Goal: Information Seeking & Learning: Compare options

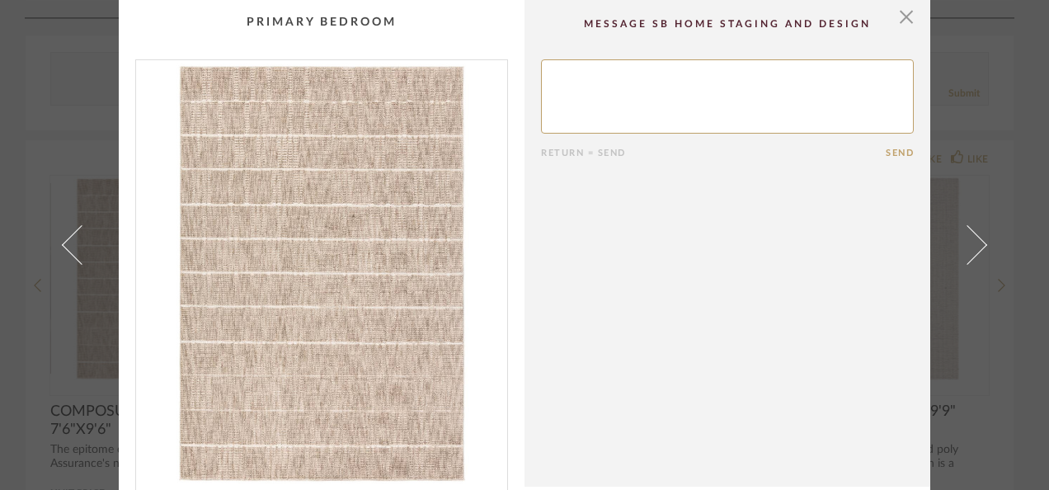
scroll to position [219, 0]
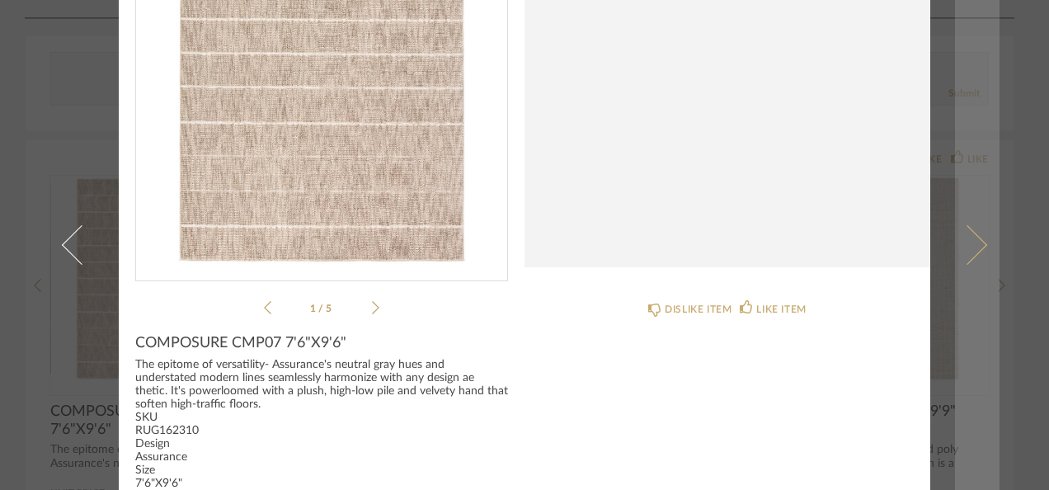
click at [977, 237] on link at bounding box center [977, 245] width 45 height 490
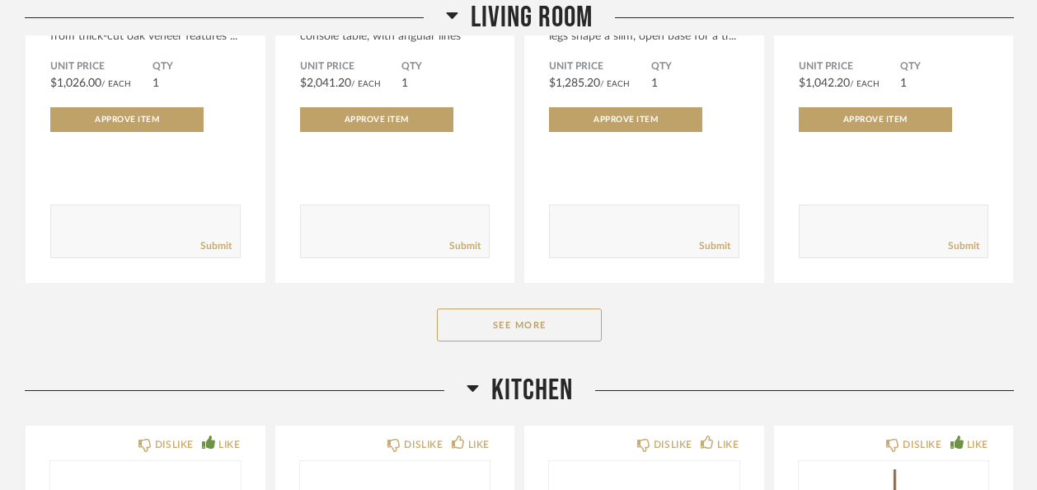
scroll to position [5503, 0]
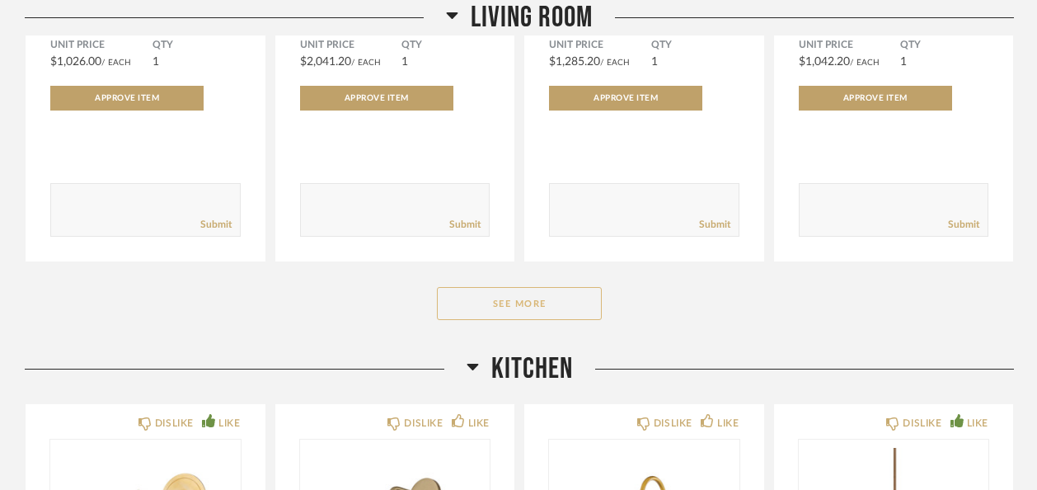
click at [518, 287] on button "See More" at bounding box center [519, 303] width 165 height 33
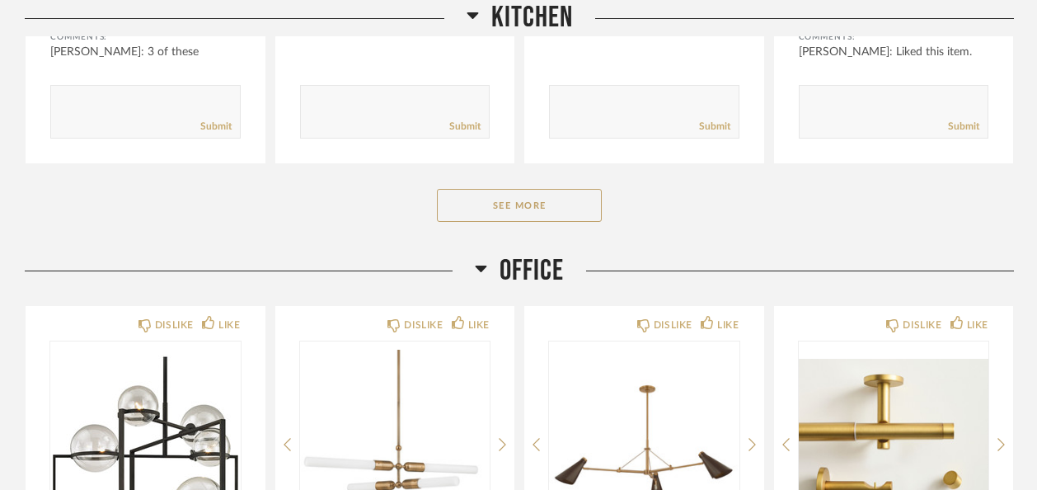
scroll to position [8466, 0]
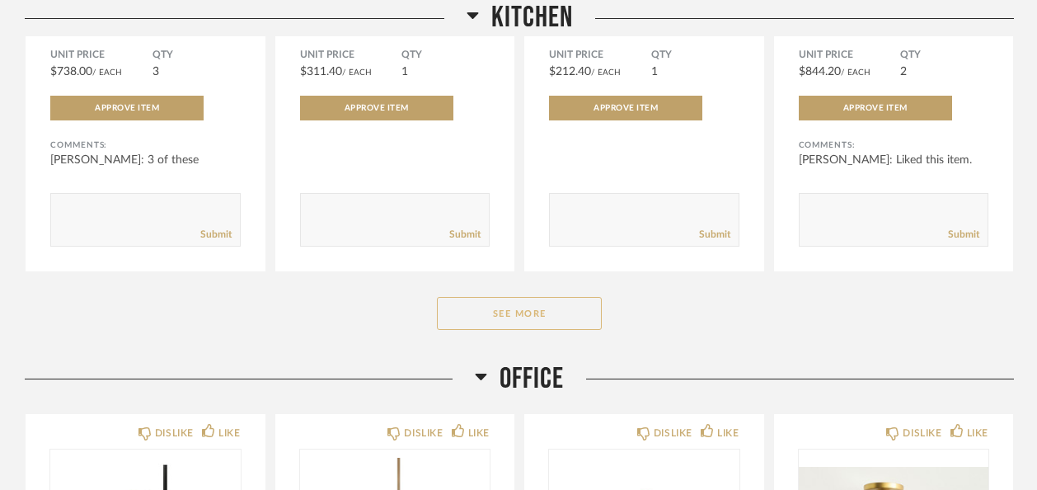
click at [508, 297] on button "See More" at bounding box center [519, 313] width 165 height 33
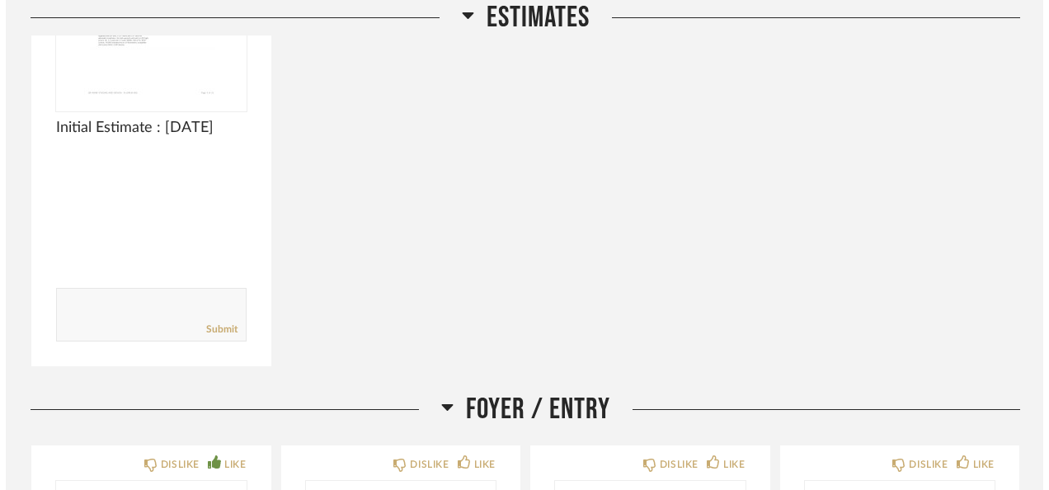
scroll to position [0, 0]
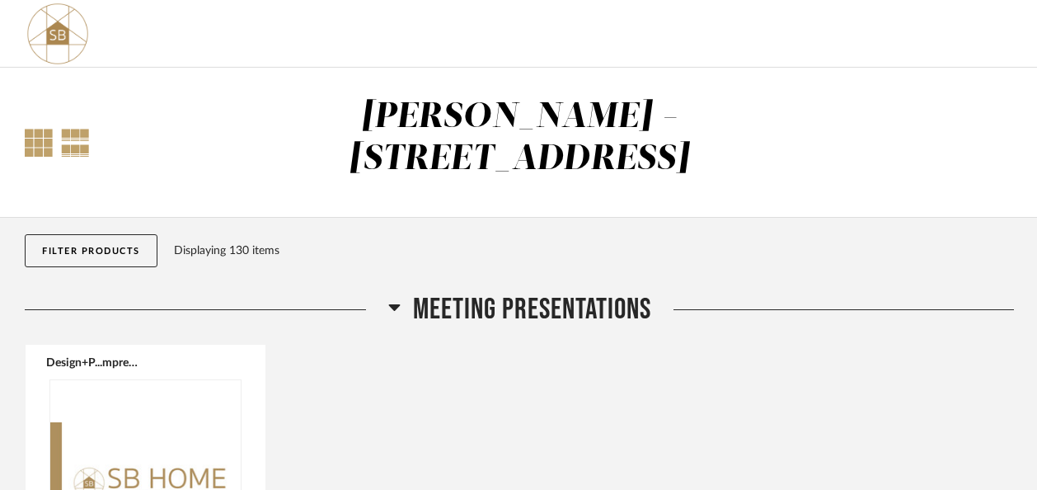
click at [38, 129] on div at bounding box center [39, 143] width 28 height 28
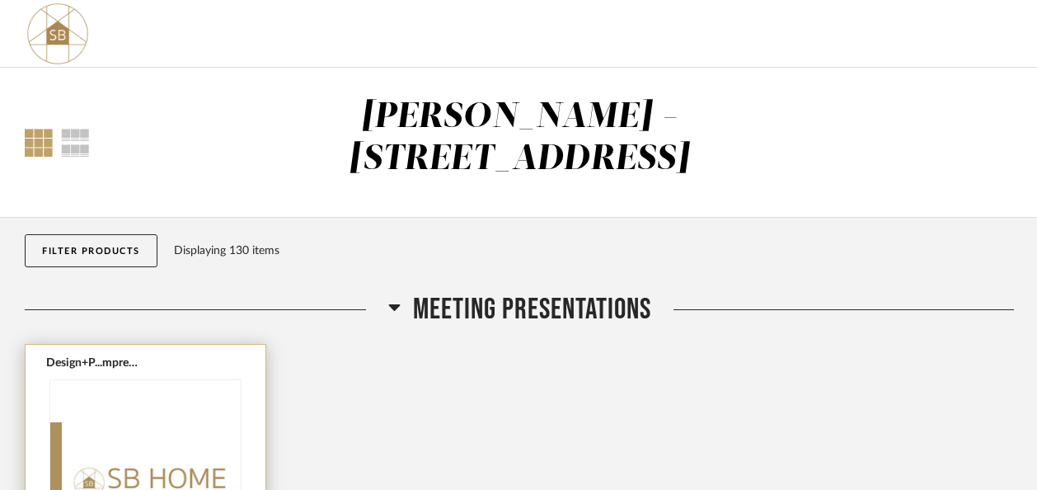
click at [164, 434] on img "0" at bounding box center [145, 483] width 190 height 206
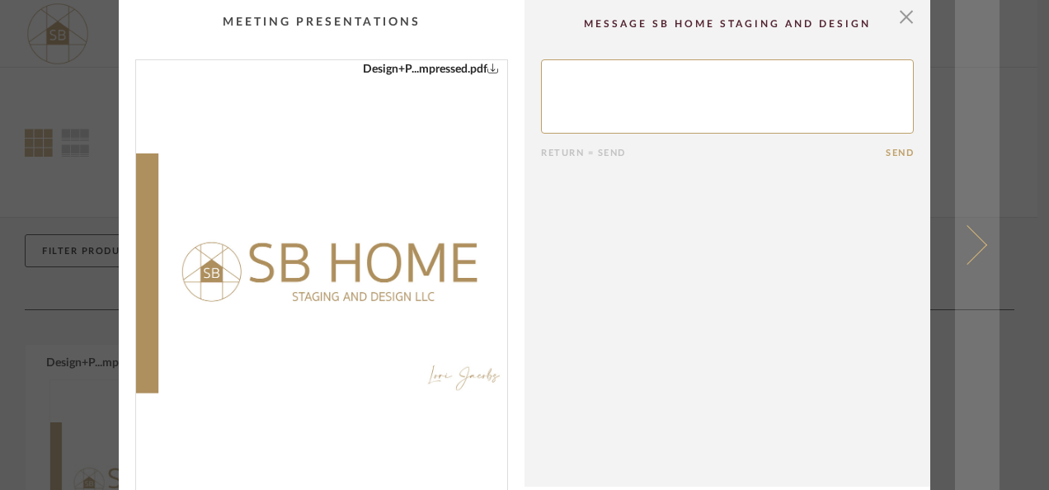
click at [968, 243] on span at bounding box center [967, 245] width 40 height 40
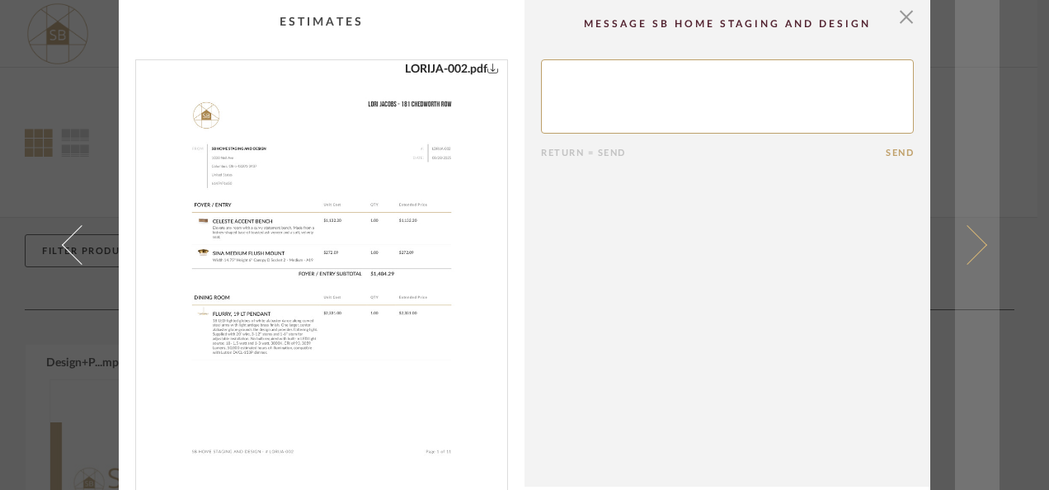
click at [978, 239] on link at bounding box center [977, 245] width 45 height 490
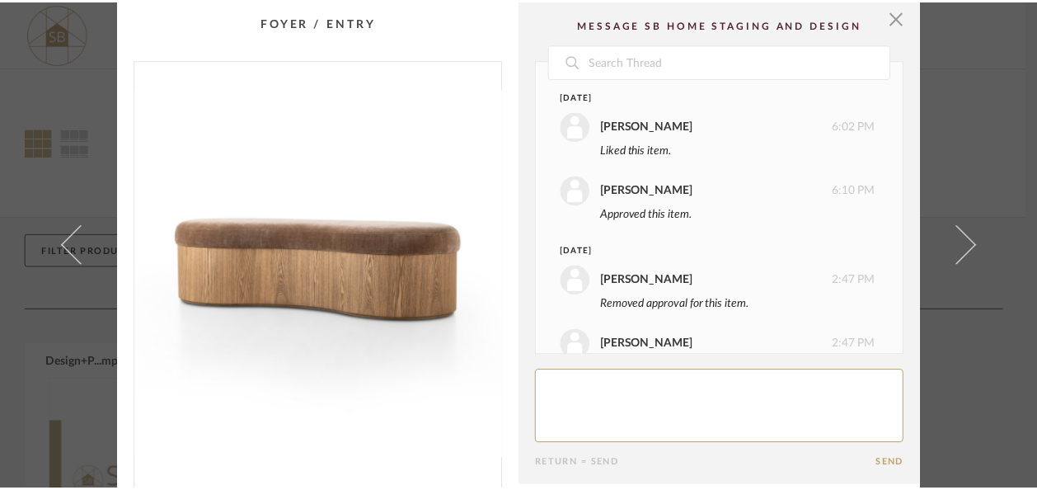
scroll to position [45, 0]
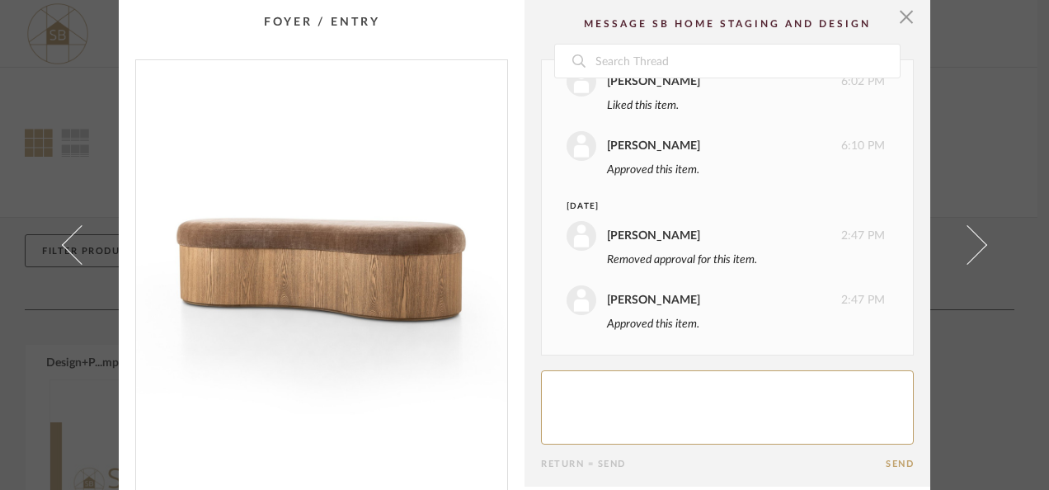
click at [978, 239] on link at bounding box center [977, 245] width 45 height 490
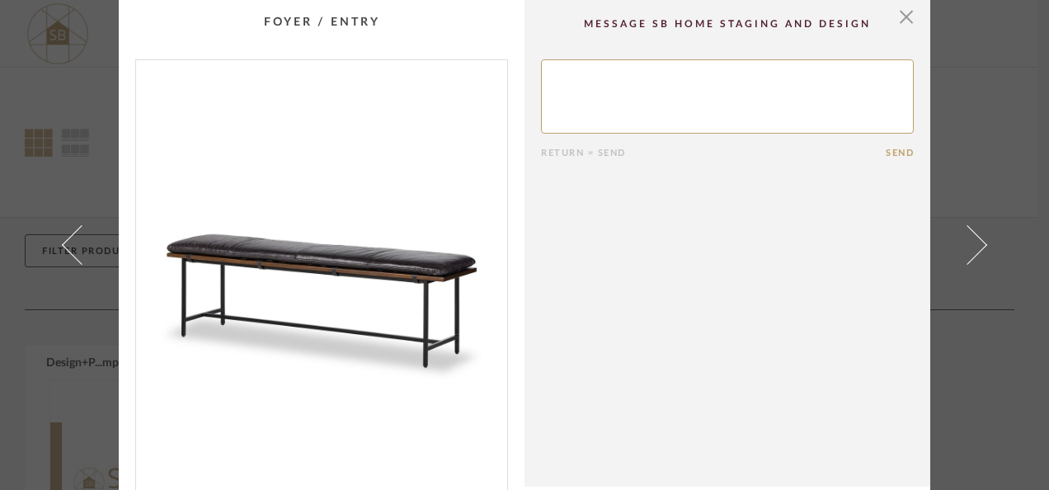
click at [978, 239] on link at bounding box center [977, 245] width 45 height 490
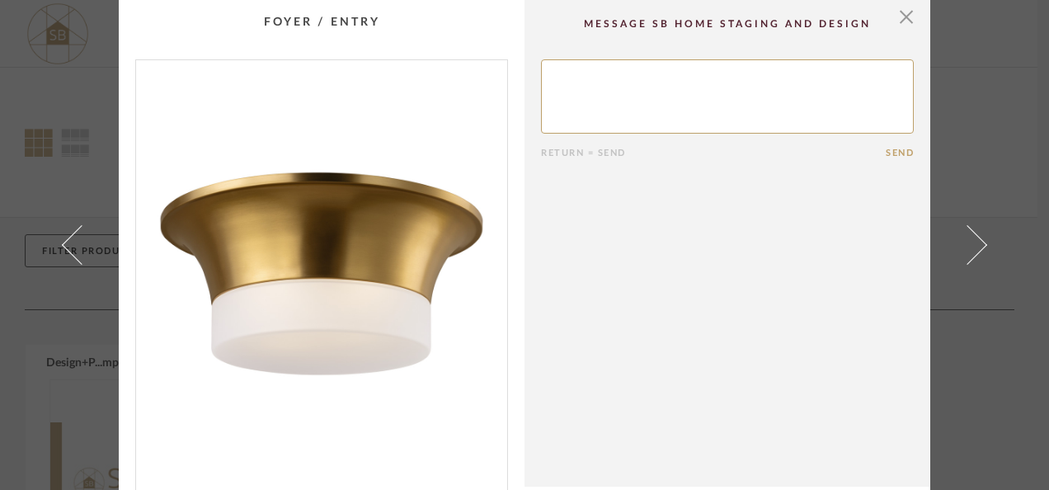
click at [978, 239] on link at bounding box center [977, 245] width 45 height 490
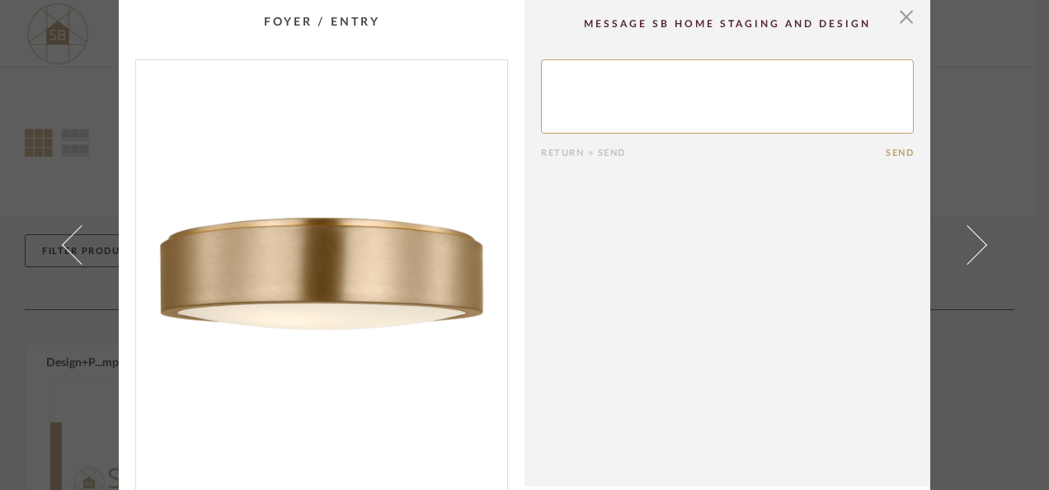
click at [978, 239] on link at bounding box center [977, 245] width 45 height 490
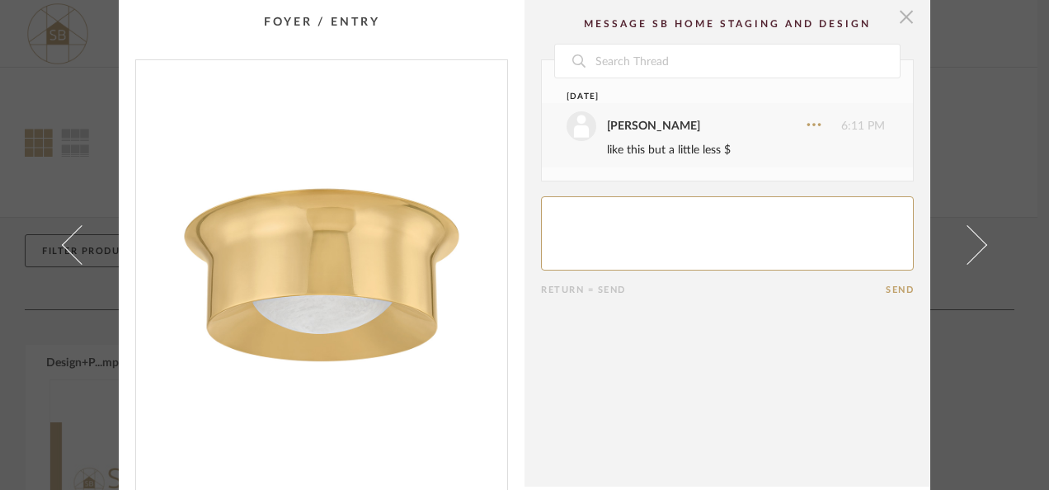
click at [897, 14] on span "button" at bounding box center [906, 16] width 33 height 33
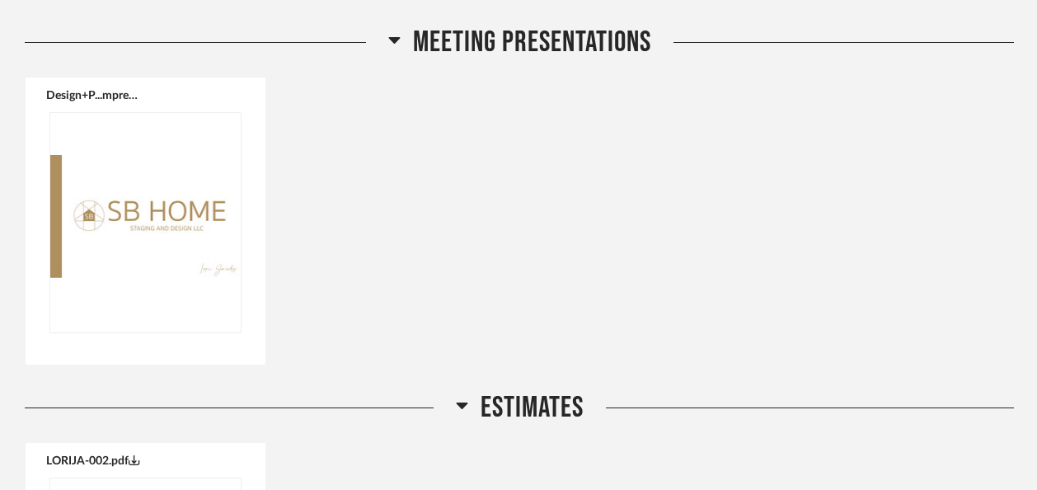
scroll to position [275, 0]
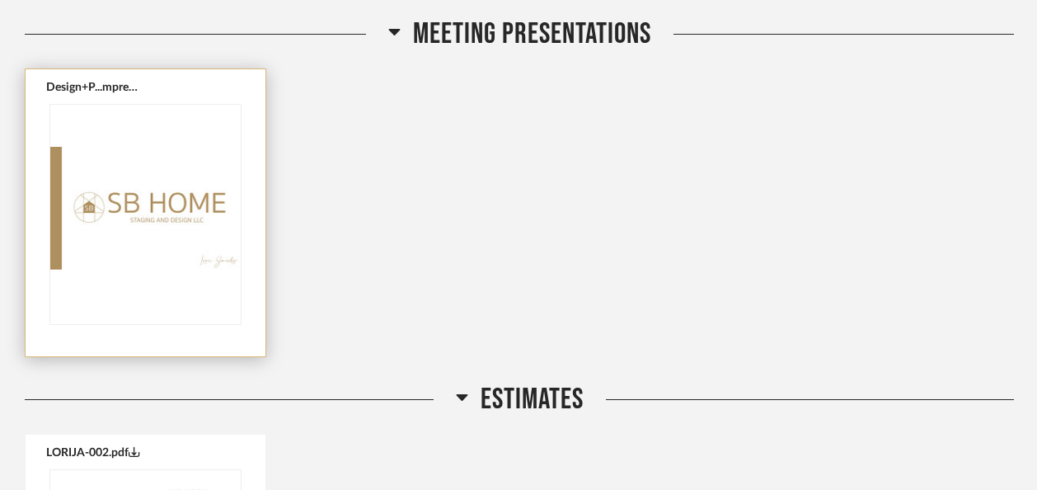
click at [127, 213] on img "0" at bounding box center [145, 208] width 190 height 206
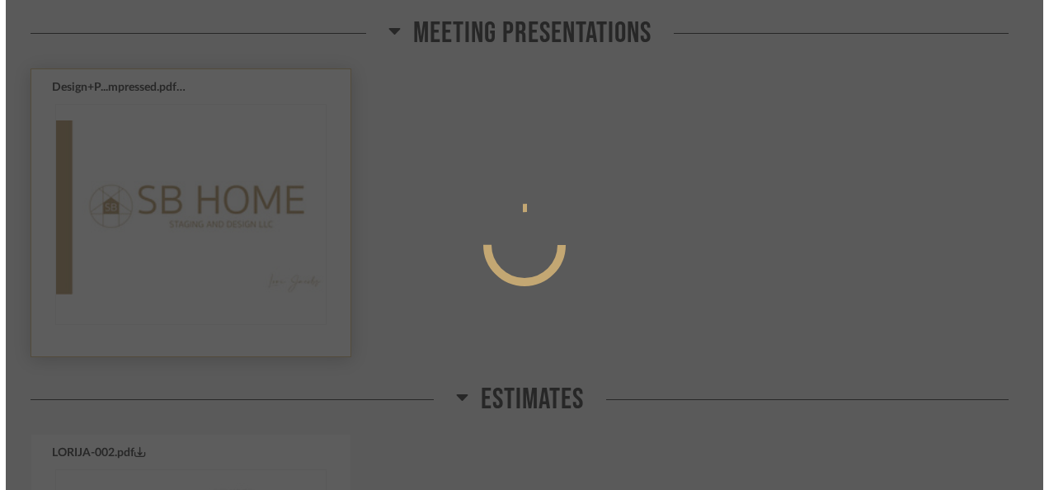
scroll to position [0, 0]
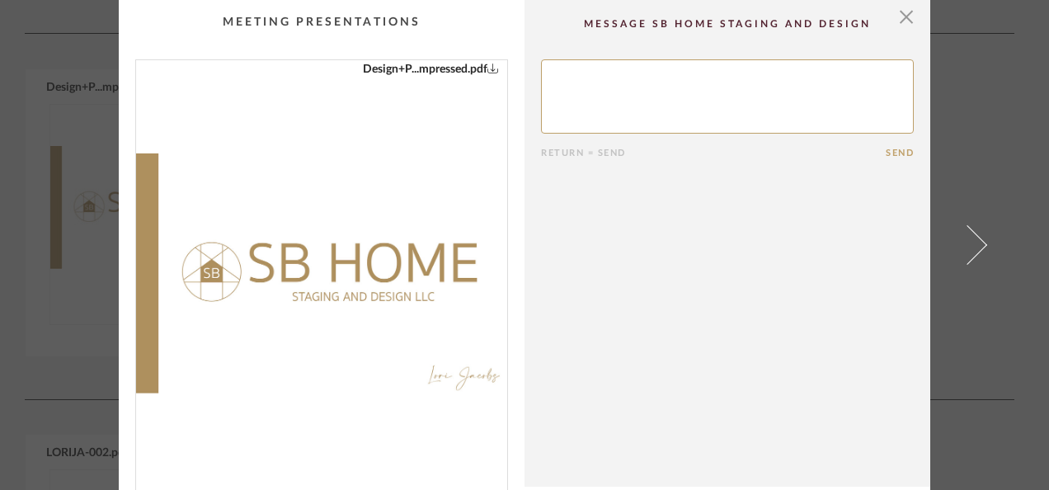
click at [368, 302] on img "0" at bounding box center [321, 273] width 371 height 426
click at [900, 20] on span "button" at bounding box center [906, 16] width 33 height 33
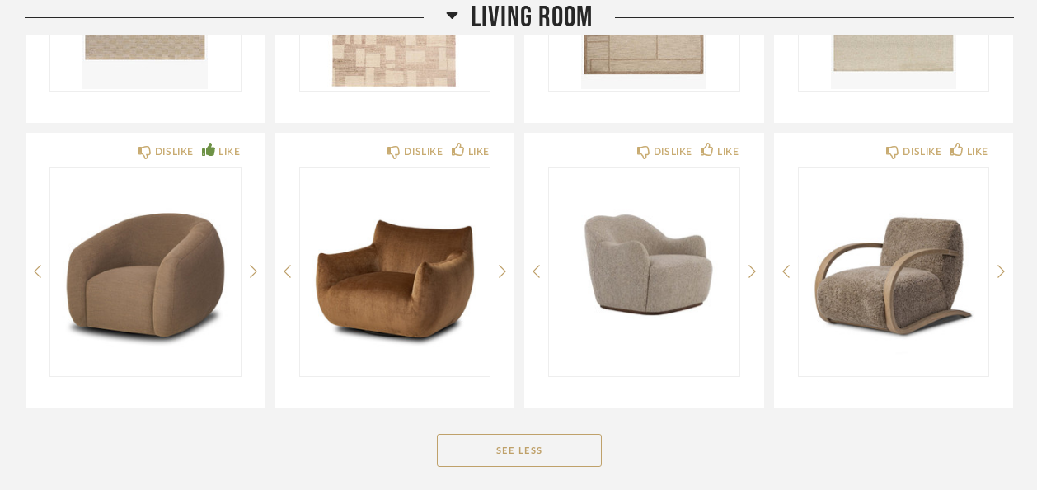
scroll to position [4885, 0]
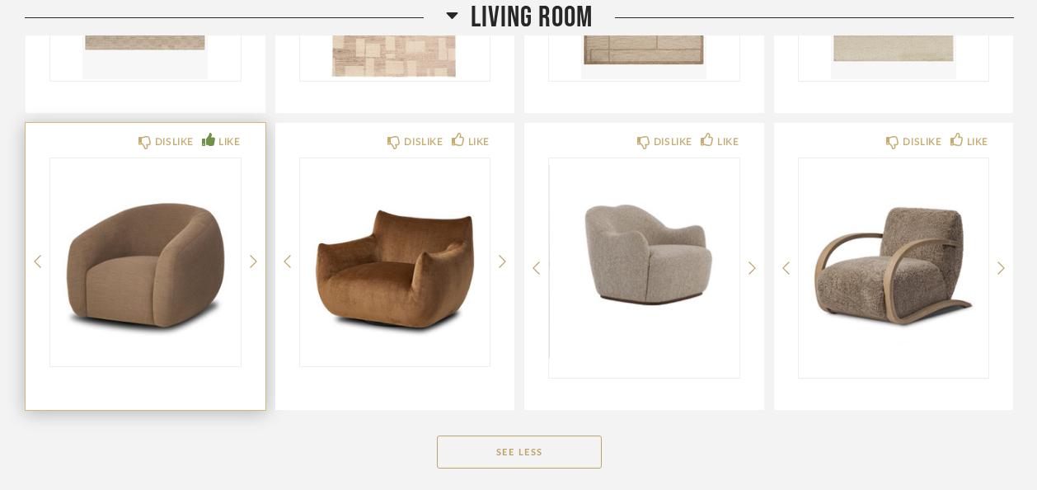
click at [198, 229] on div at bounding box center [145, 261] width 190 height 206
click at [198, 229] on img "0" at bounding box center [145, 261] width 190 height 206
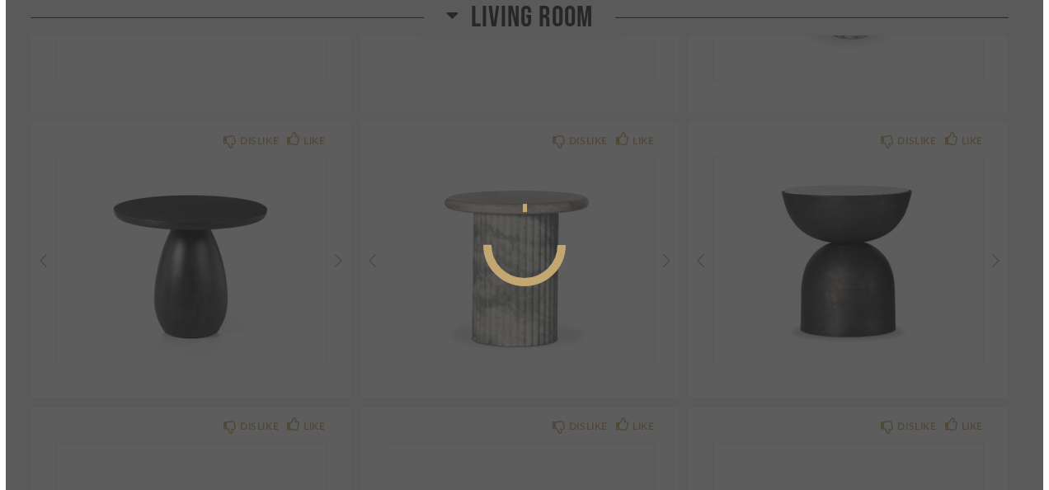
scroll to position [0, 0]
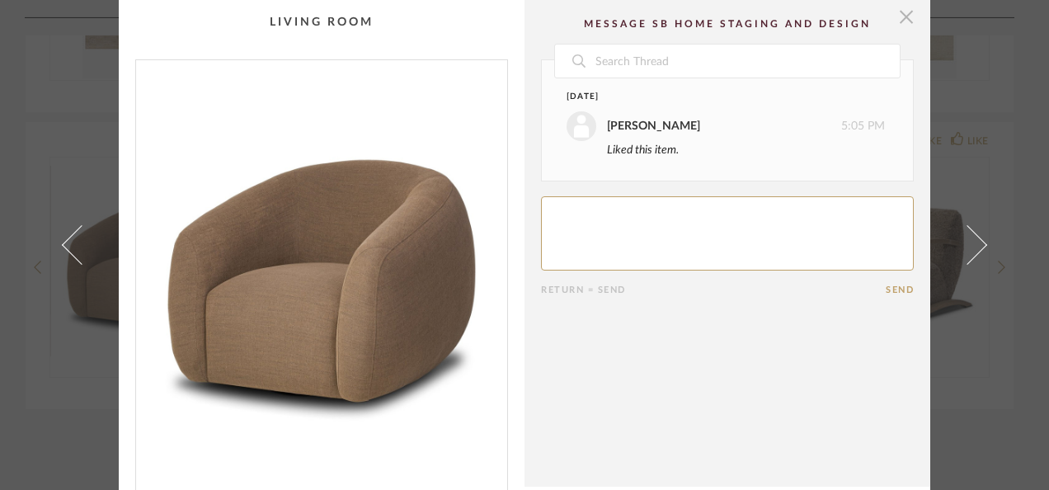
click at [898, 16] on span "button" at bounding box center [906, 16] width 33 height 33
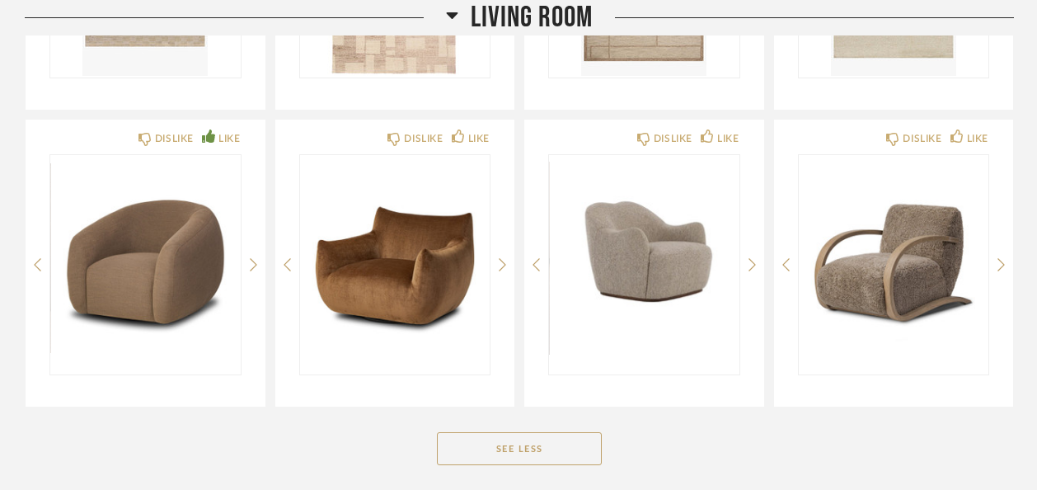
scroll to position [4869, 0]
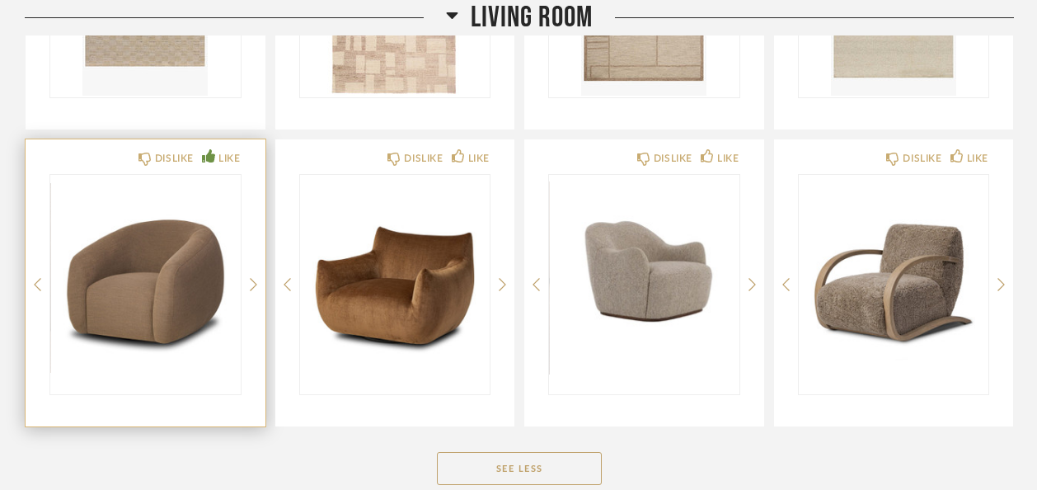
click at [143, 256] on img "0" at bounding box center [145, 278] width 190 height 206
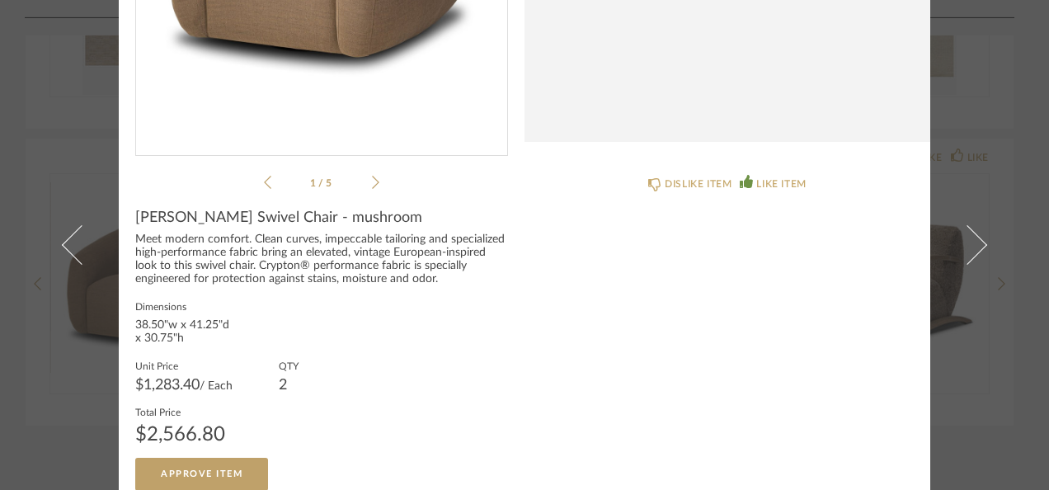
scroll to position [353, 0]
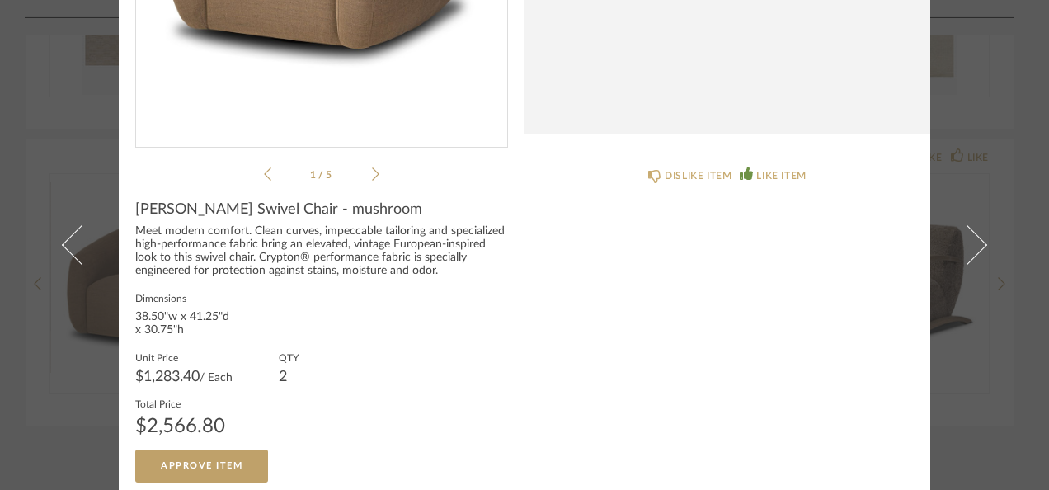
drag, startPoint x: 131, startPoint y: 205, endPoint x: 460, endPoint y: 283, distance: 337.9
click at [460, 283] on div "[PERSON_NAME] Swivel Chair - mushroom Meet modern comfort. Clean curves, impecc…" at bounding box center [321, 341] width 373 height 282
drag, startPoint x: 460, startPoint y: 283, endPoint x: 364, endPoint y: 289, distance: 96.6
click at [364, 289] on div "[PERSON_NAME] Swivel Chair - mushroom Meet modern comfort. Clean curves, impecc…" at bounding box center [321, 341] width 373 height 282
copy div "[PERSON_NAME] Swivel Chair - mushroom Meet modern comfort. Clean curves, impecc…"
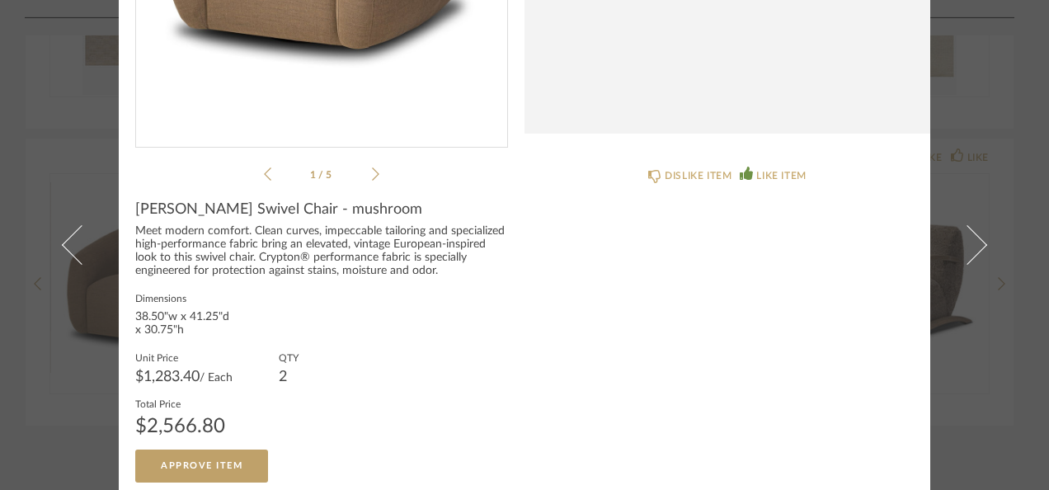
click at [666, 305] on div "DISLIKE ITEM LIKE ITEM" at bounding box center [727, 316] width 406 height 331
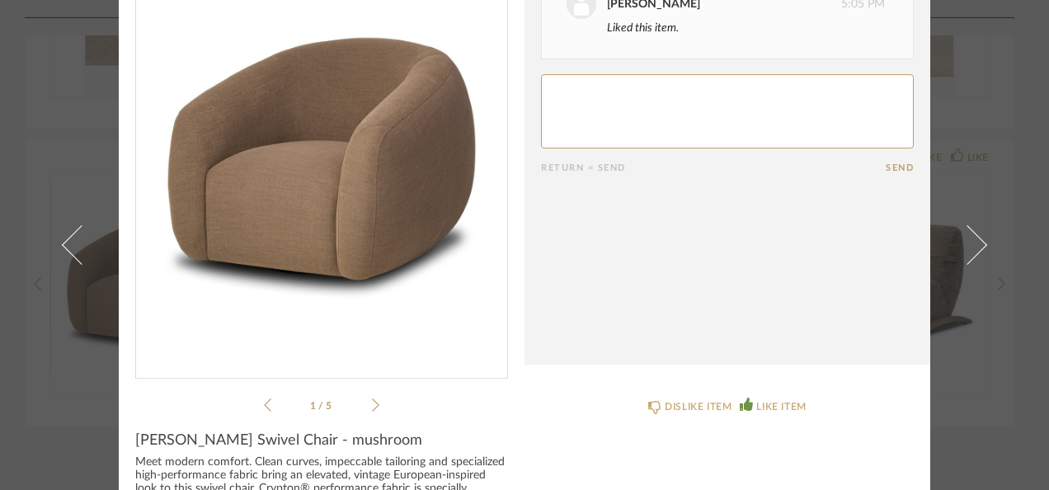
scroll to position [0, 0]
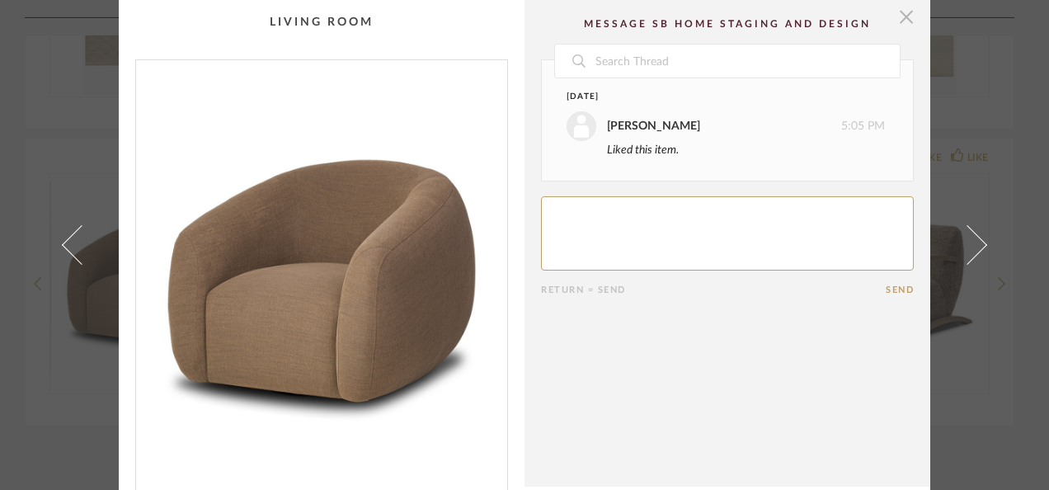
click at [905, 13] on span "button" at bounding box center [906, 16] width 33 height 33
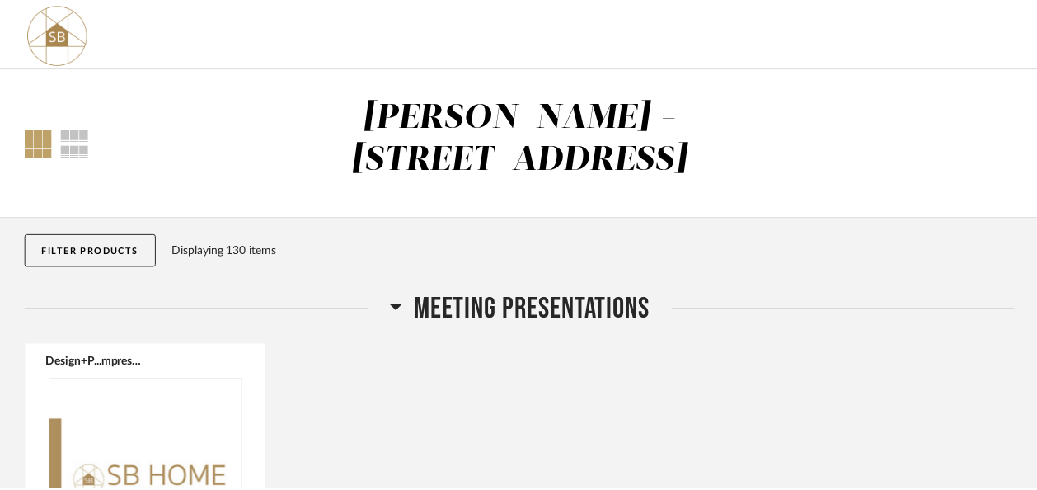
scroll to position [4869, 0]
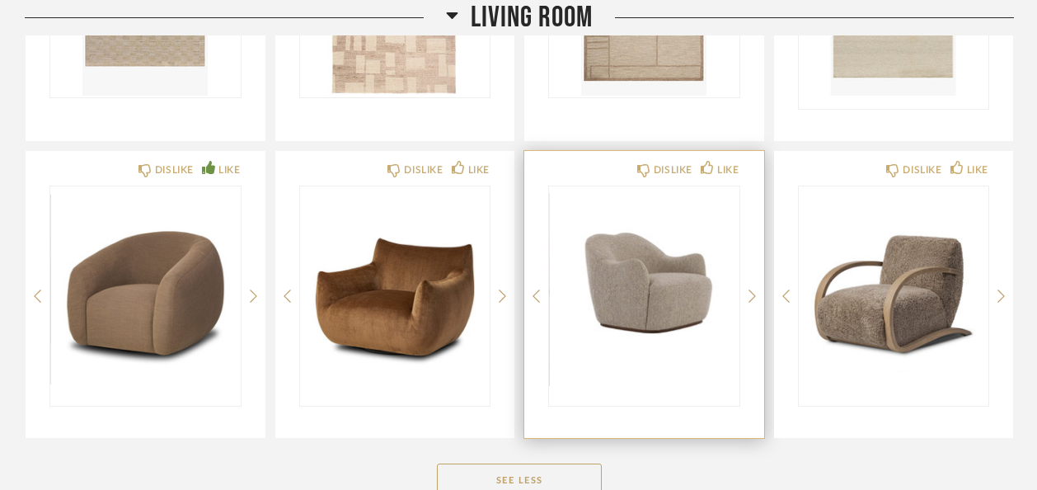
click at [651, 254] on img "0" at bounding box center [644, 289] width 190 height 206
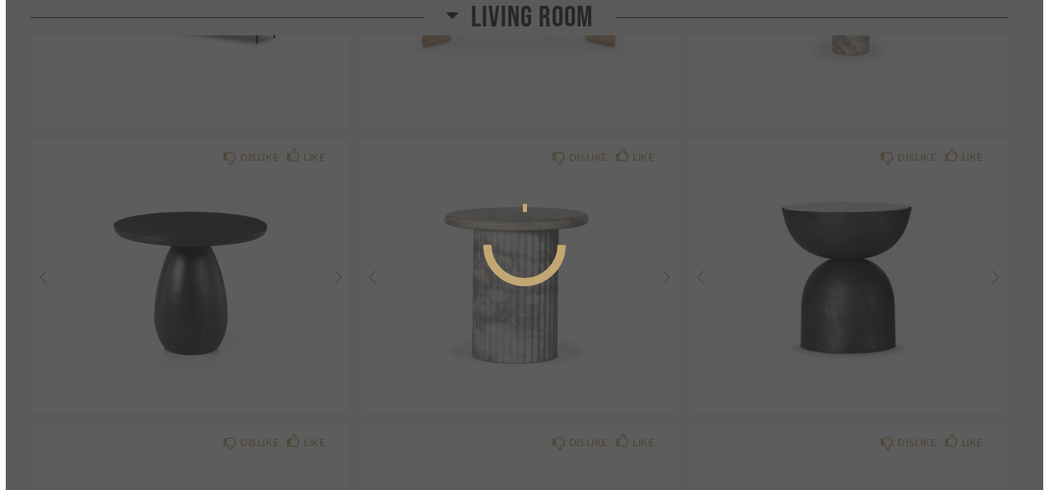
scroll to position [0, 0]
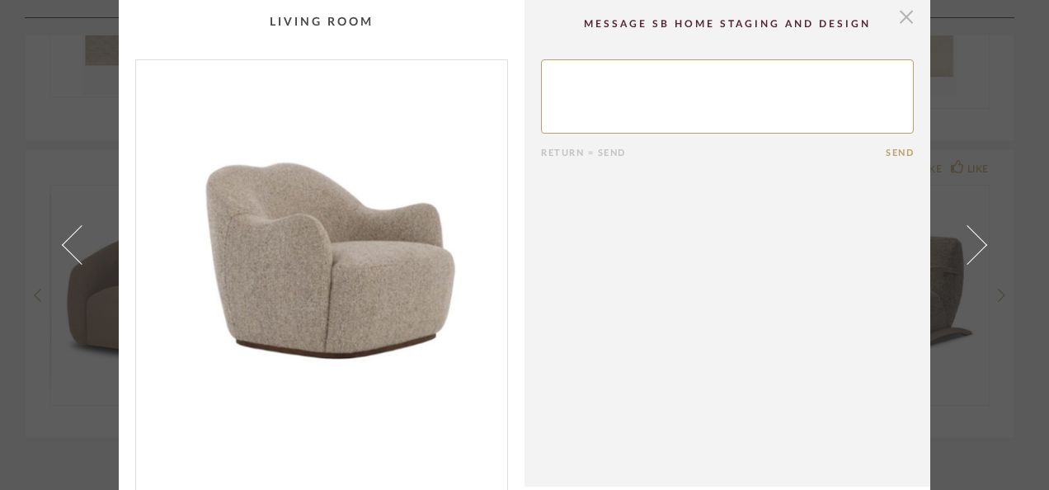
click at [899, 8] on span "button" at bounding box center [906, 16] width 33 height 33
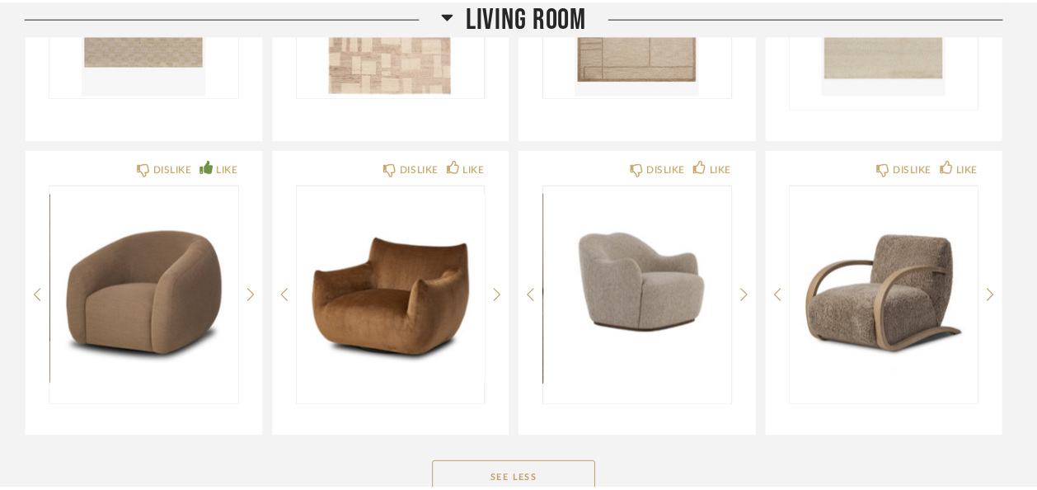
scroll to position [4869, 0]
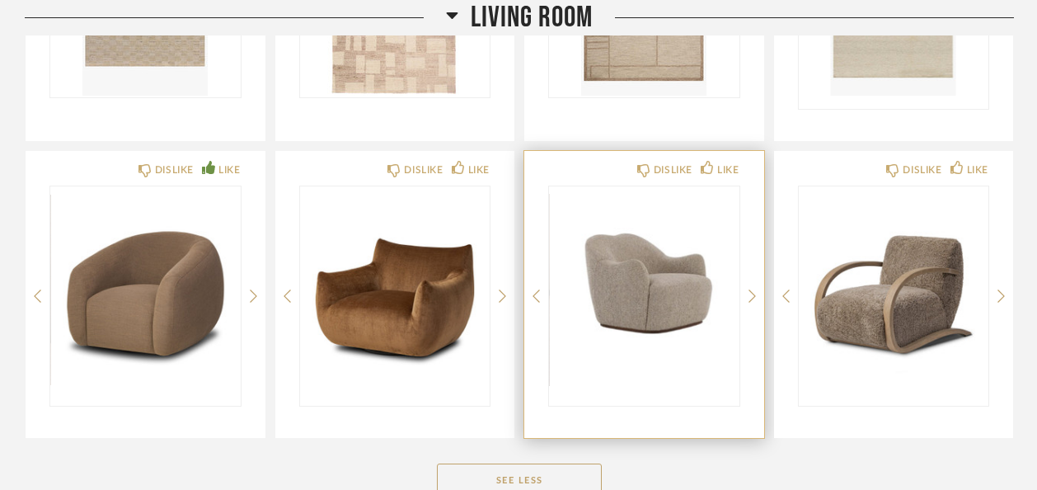
click at [688, 225] on img "0" at bounding box center [644, 289] width 190 height 206
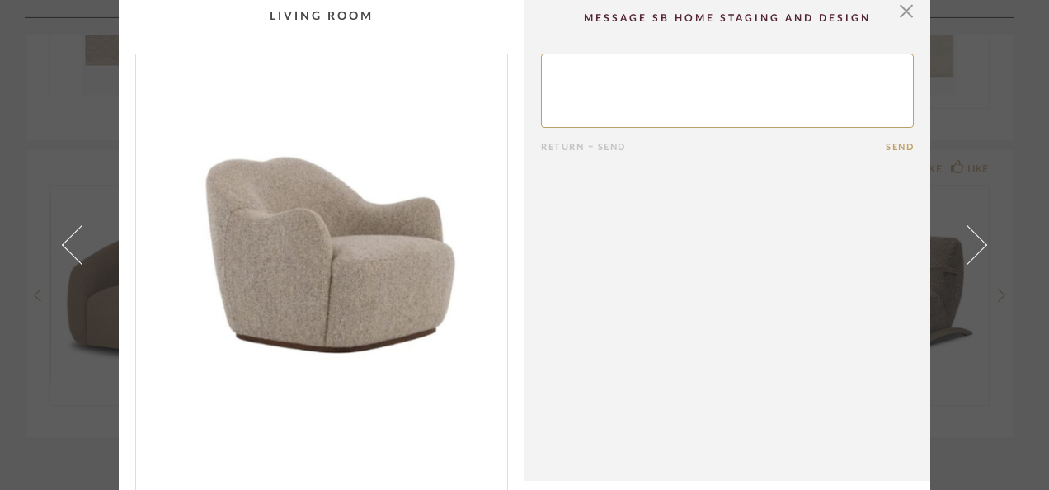
scroll to position [0, 0]
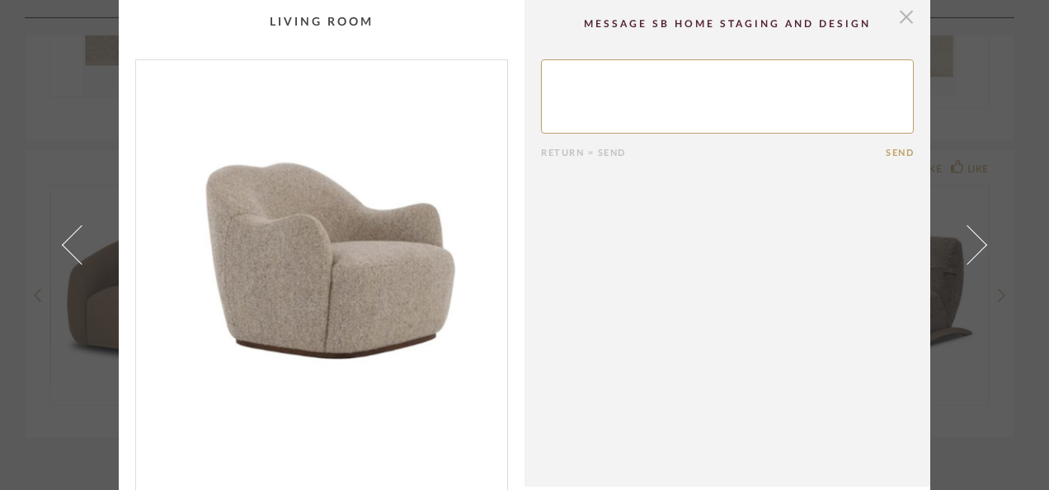
click at [899, 10] on span "button" at bounding box center [906, 16] width 33 height 33
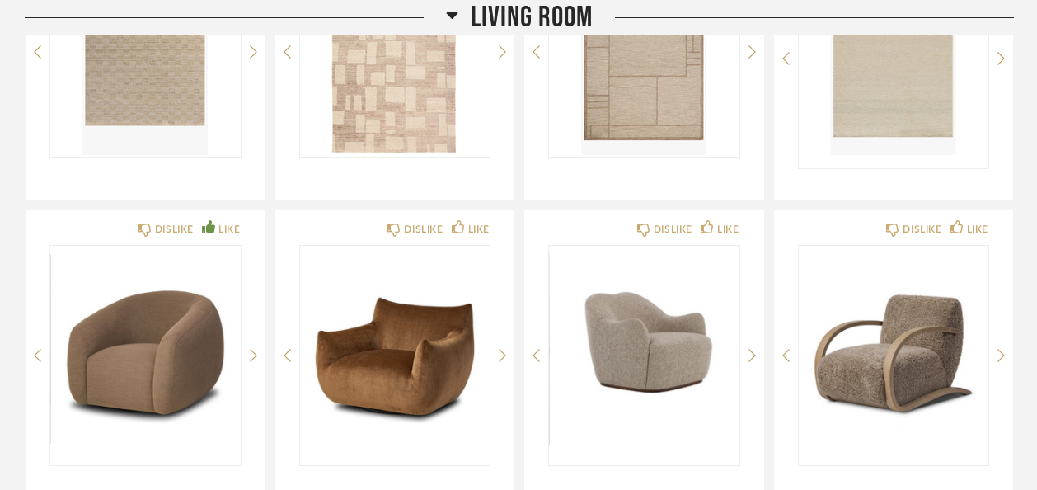
scroll to position [4829, 0]
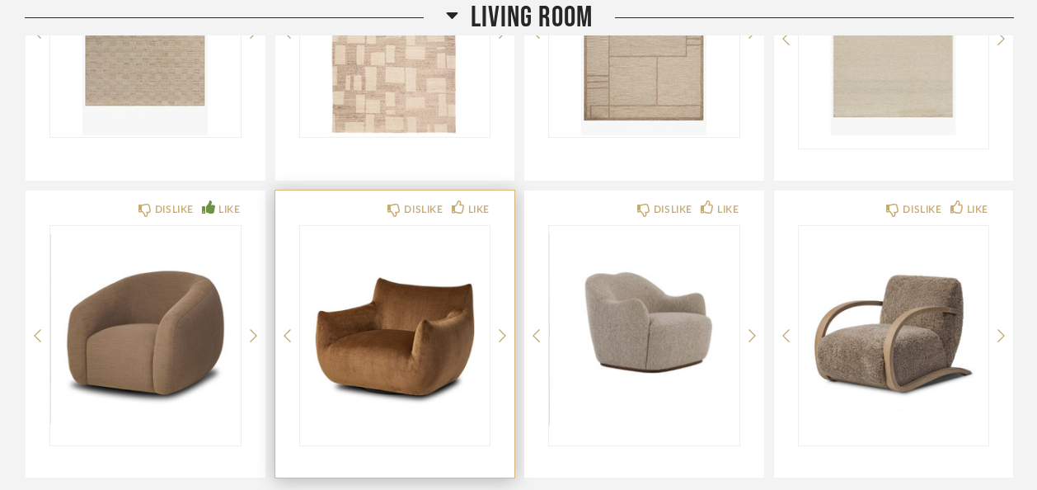
click at [411, 289] on img "0" at bounding box center [395, 329] width 190 height 206
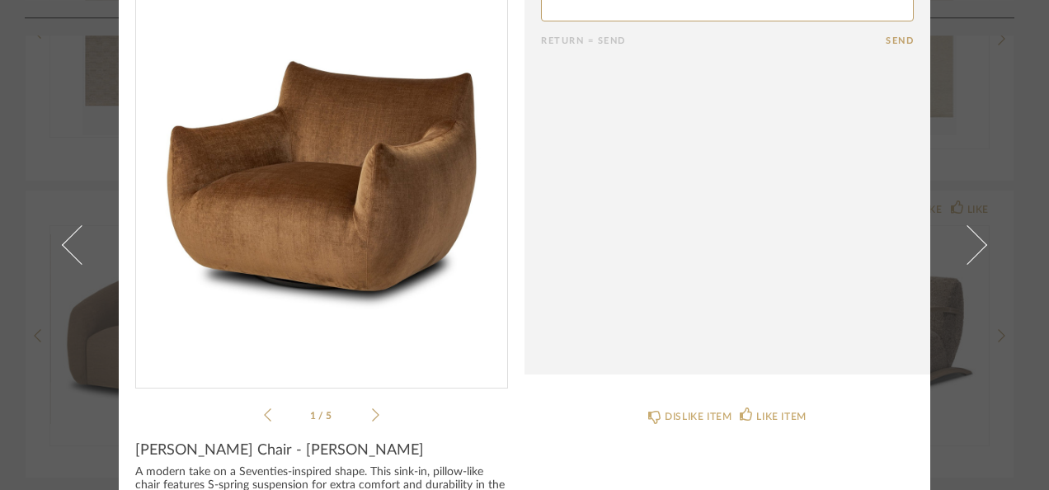
scroll to position [0, 0]
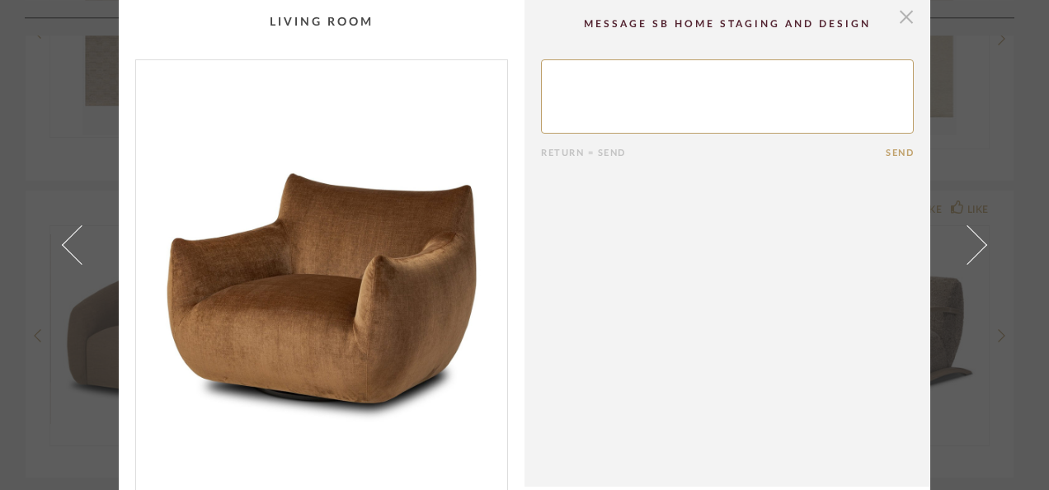
click at [890, 17] on span "button" at bounding box center [906, 16] width 33 height 33
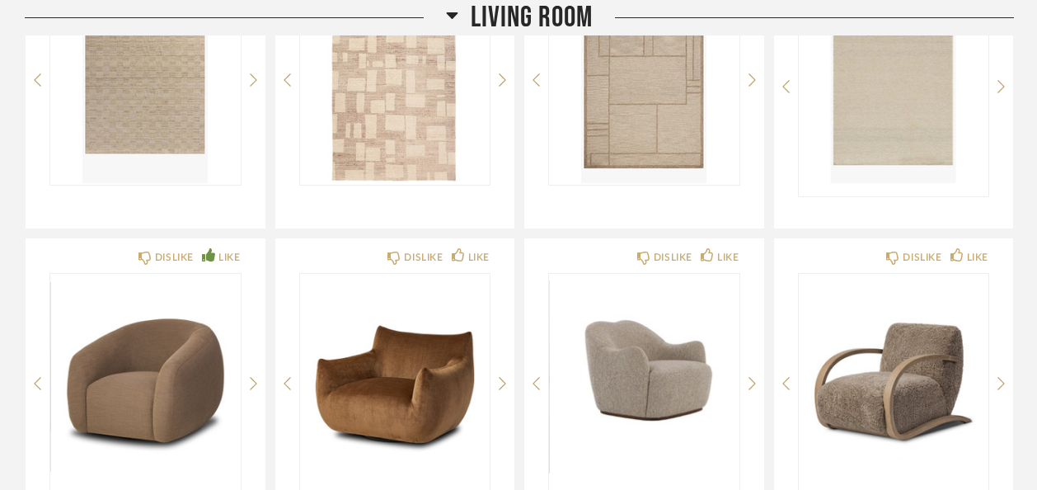
scroll to position [4791, 0]
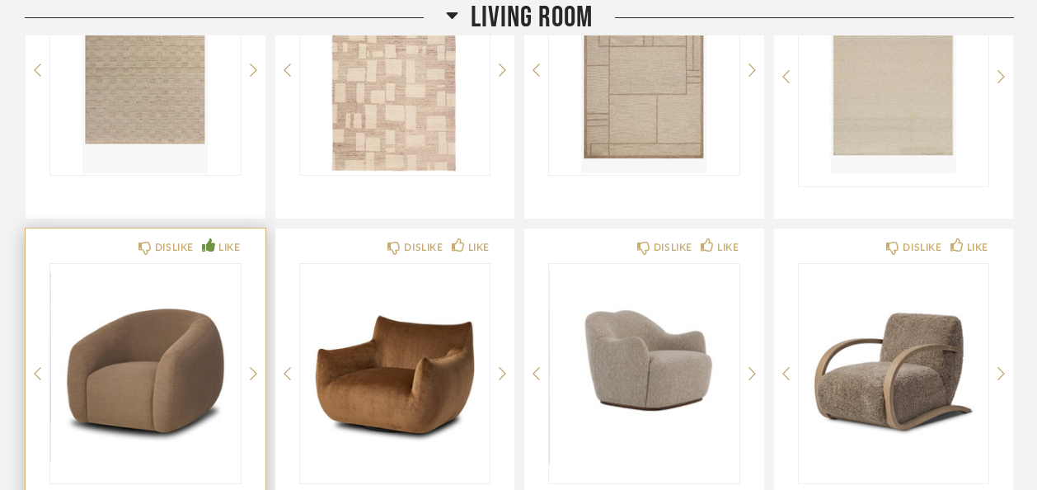
click at [187, 310] on img "0" at bounding box center [145, 367] width 190 height 206
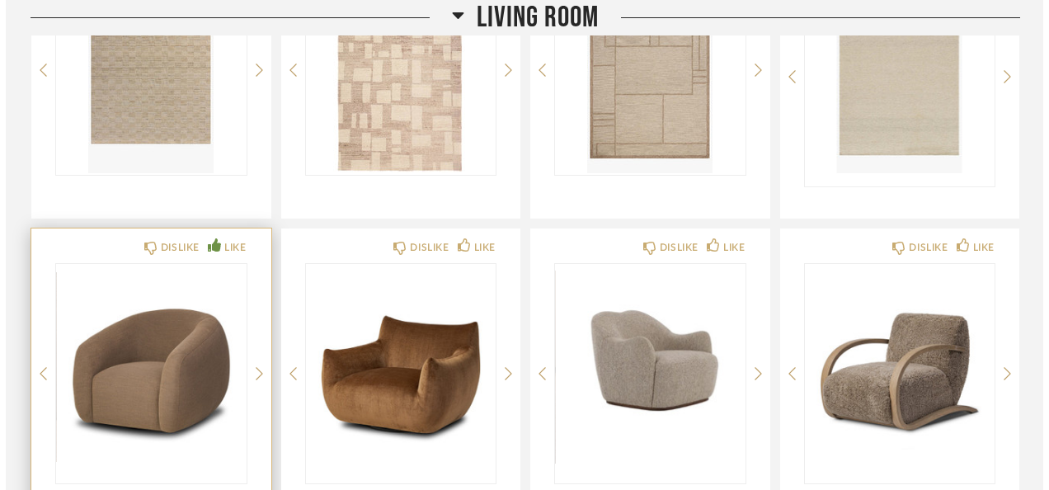
scroll to position [0, 0]
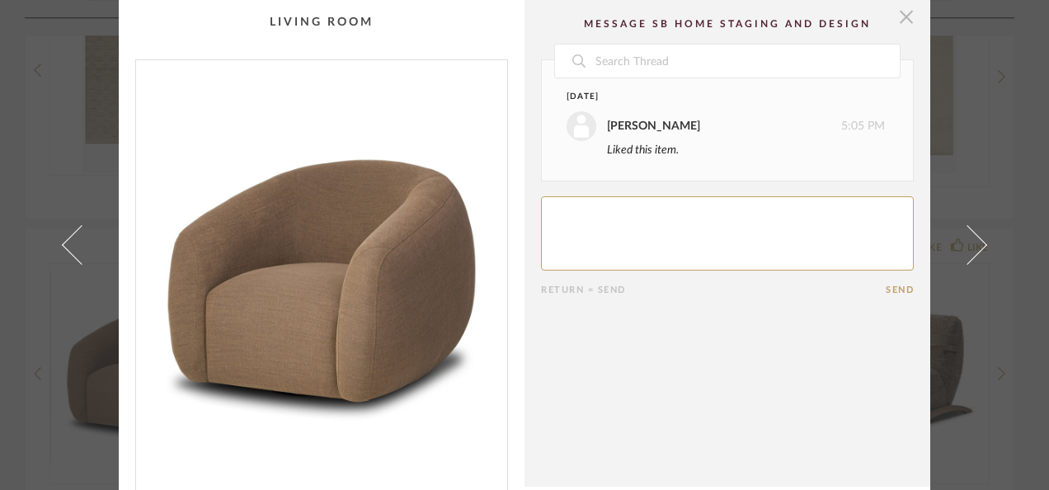
click at [907, 12] on span "button" at bounding box center [906, 16] width 33 height 33
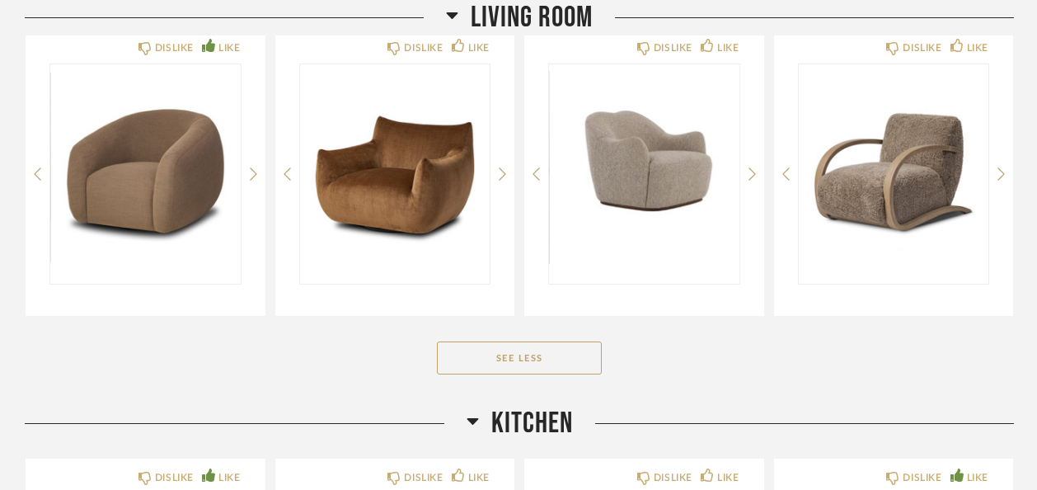
scroll to position [4981, 0]
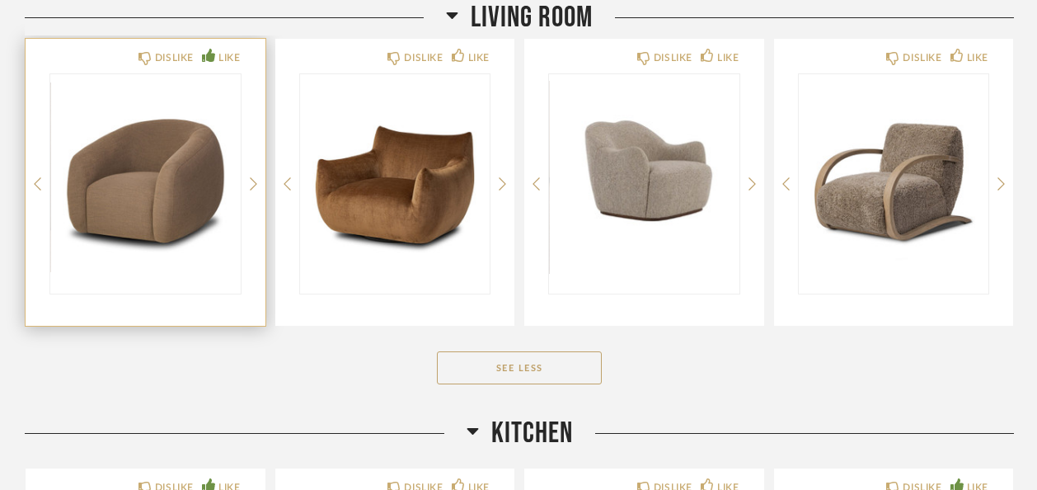
click at [162, 175] on img "0" at bounding box center [145, 177] width 190 height 206
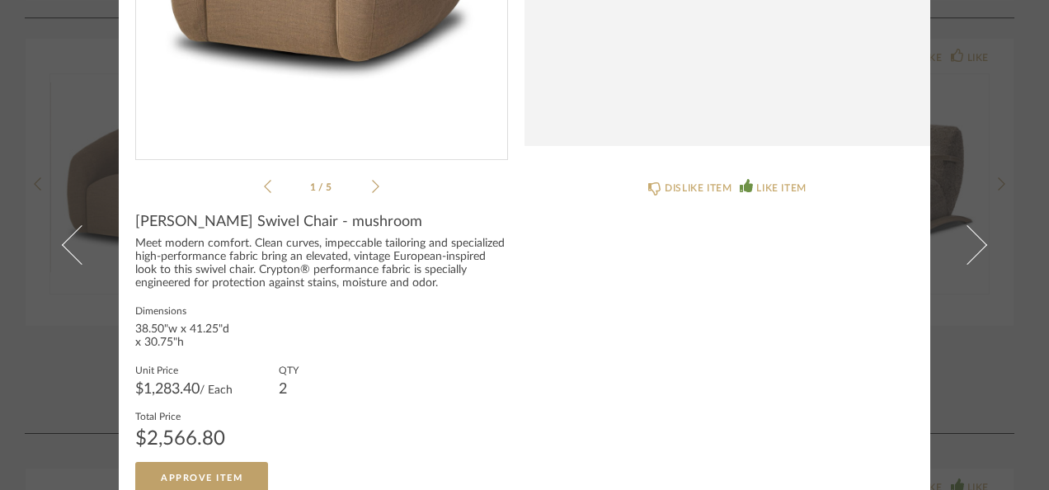
scroll to position [0, 0]
